Goal: Information Seeking & Learning: Learn about a topic

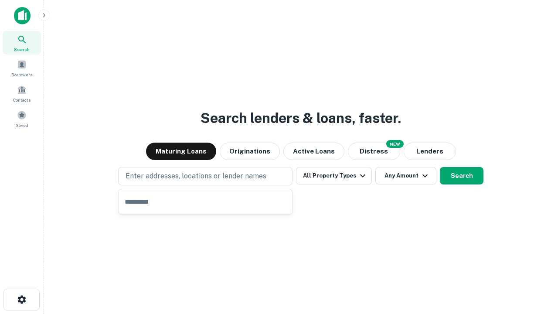
type input "**********"
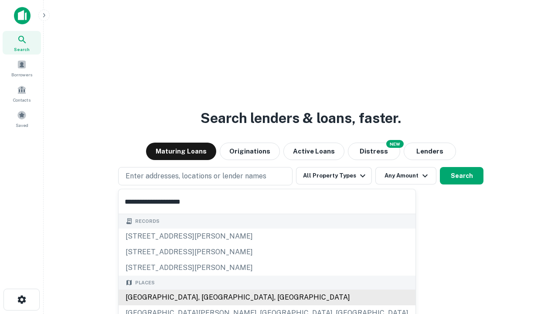
click at [208, 297] on div "[GEOGRAPHIC_DATA], [GEOGRAPHIC_DATA], [GEOGRAPHIC_DATA]" at bounding box center [267, 297] width 297 height 16
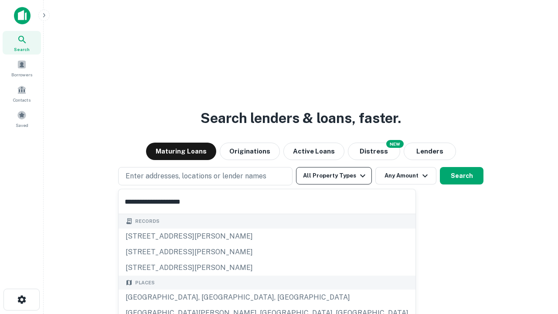
click at [334, 176] on button "All Property Types" at bounding box center [334, 175] width 76 height 17
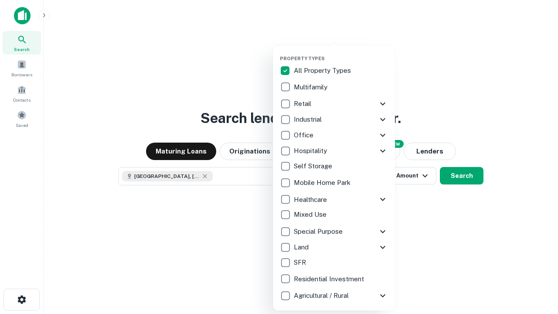
click at [341, 53] on button "button" at bounding box center [341, 53] width 122 height 0
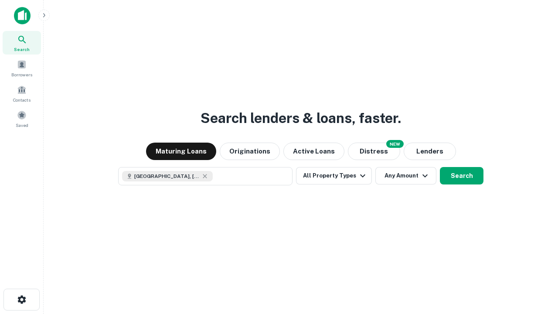
scroll to position [14, 0]
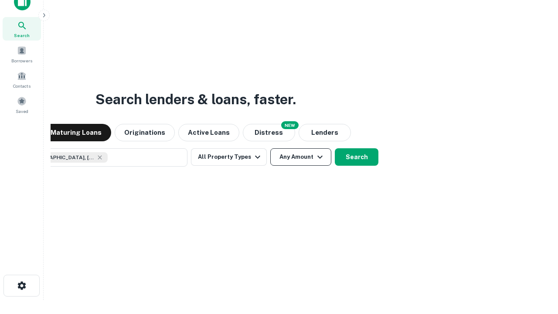
click at [270, 148] on button "Any Amount" at bounding box center [300, 156] width 61 height 17
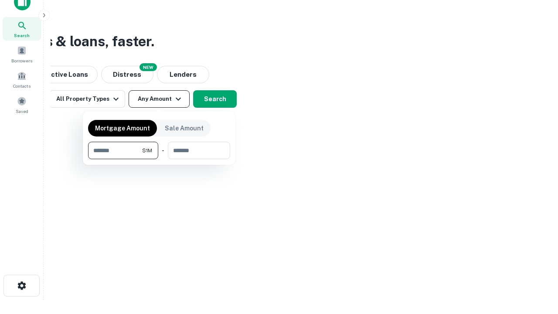
type input "*******"
click at [159, 159] on button "button" at bounding box center [159, 159] width 142 height 0
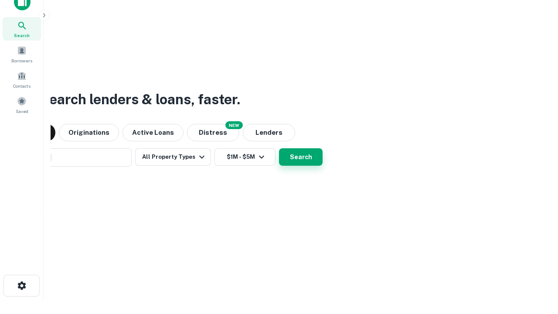
click at [279, 148] on button "Search" at bounding box center [301, 156] width 44 height 17
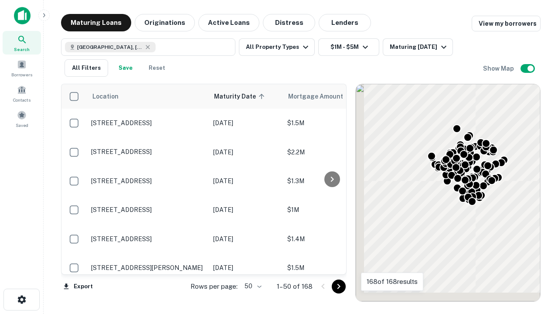
click at [252, 286] on body "Search Borrowers Contacts Saved Maturing Loans Originations Active Loans Distre…" at bounding box center [279, 157] width 558 height 314
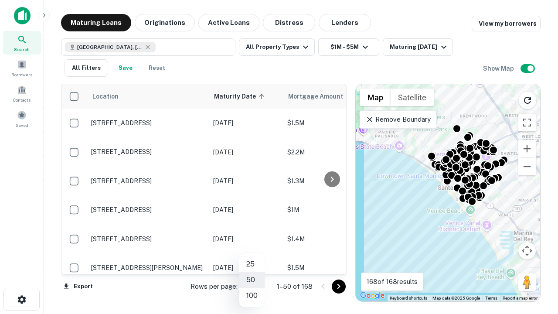
click at [252, 264] on li "25" at bounding box center [251, 264] width 25 height 16
